Goal: Task Accomplishment & Management: Manage account settings

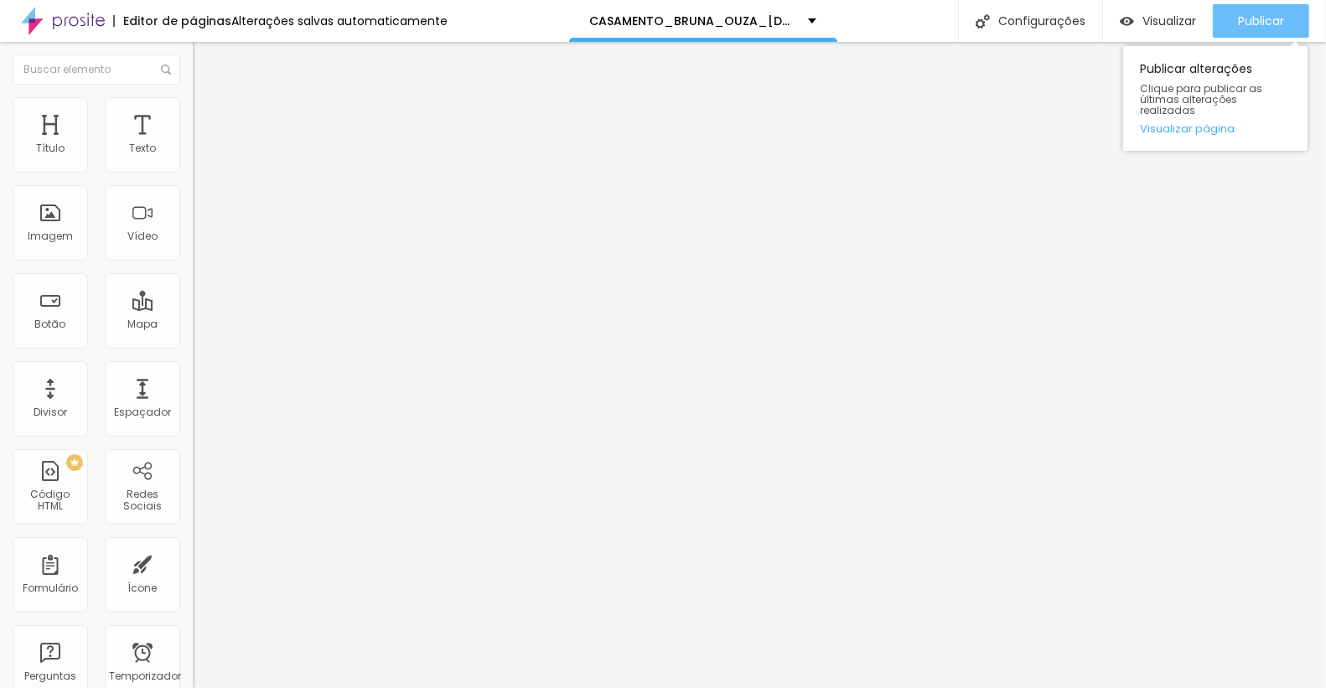
click at [1260, 23] on font "Publicar" at bounding box center [1261, 21] width 46 height 17
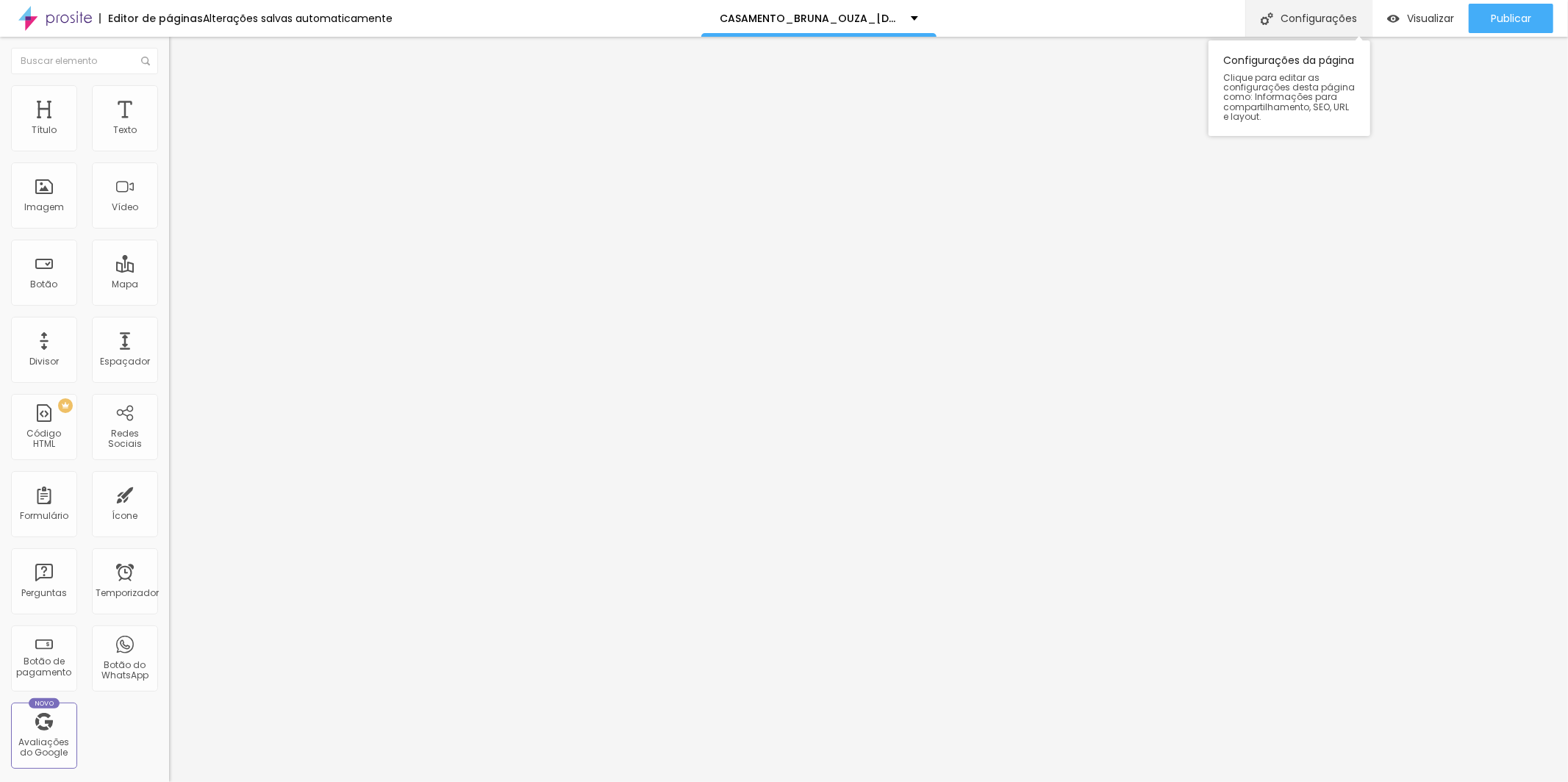
click at [1323, 17] on font "Configurações" at bounding box center [1318, 18] width 76 height 15
type input "/casamento_bruna_Souza_13-12-25"
type input "CASAMENTO_BRUNA_SOUZA_13/12/25"
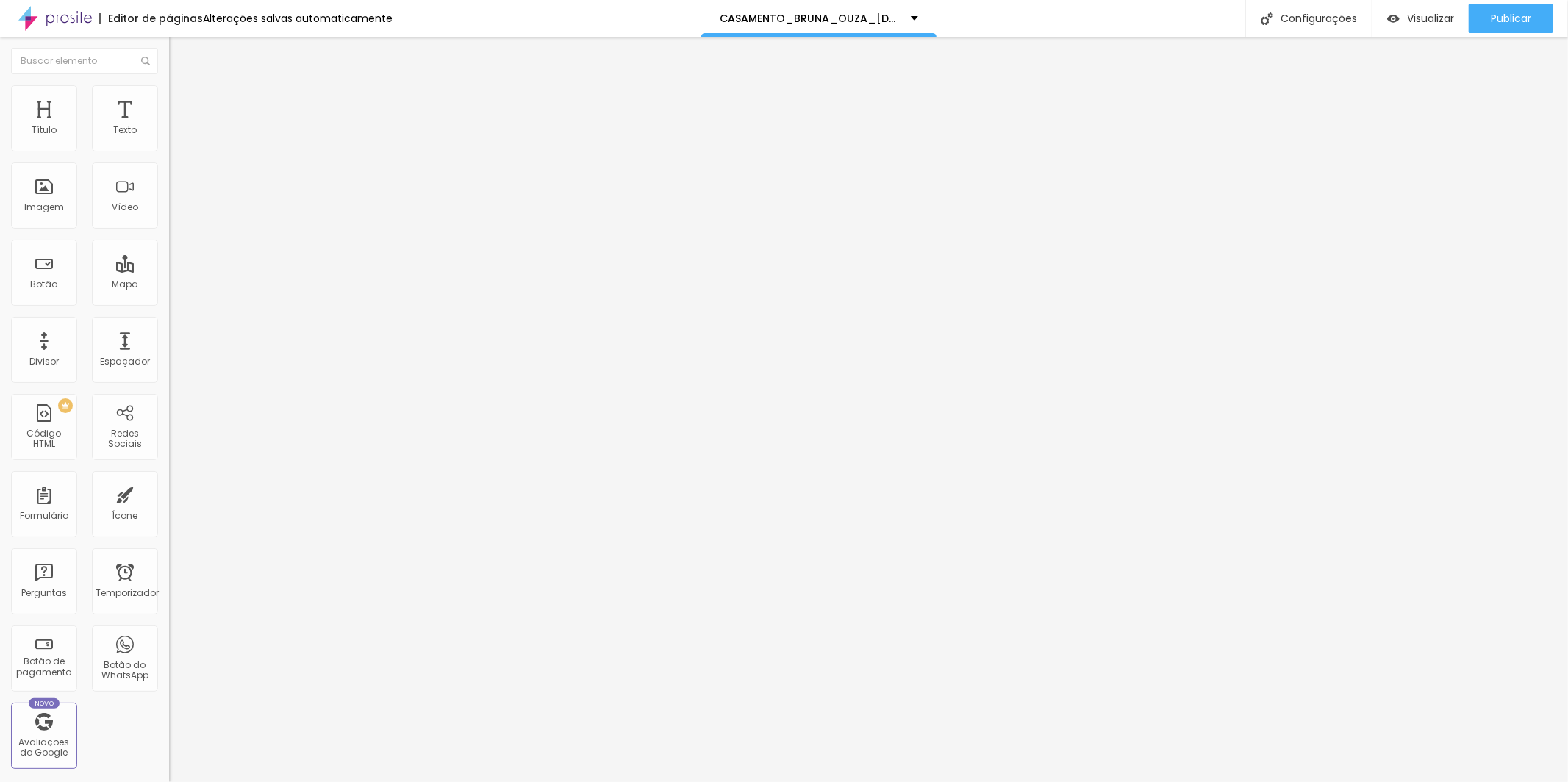
click at [1053, 781] on div at bounding box center [784, 797] width 1568 height 13
